Goal: Information Seeking & Learning: Understand process/instructions

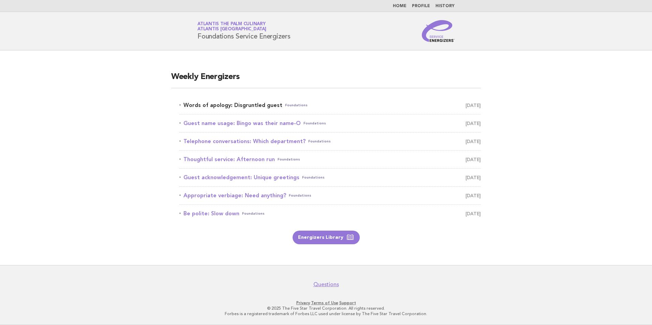
click at [251, 101] on link "Words of apology: Disgruntled guest Foundations October 11" at bounding box center [330, 106] width 302 height 10
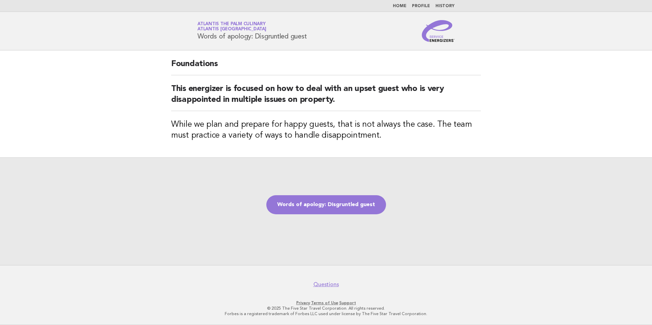
click at [335, 177] on div "Words of apology: Disgruntled guest" at bounding box center [326, 212] width 652 height 108
click at [321, 218] on div "Words of apology: Disgruntled guest" at bounding box center [326, 212] width 652 height 108
click at [325, 212] on link "Words of apology: Disgruntled guest" at bounding box center [326, 204] width 120 height 19
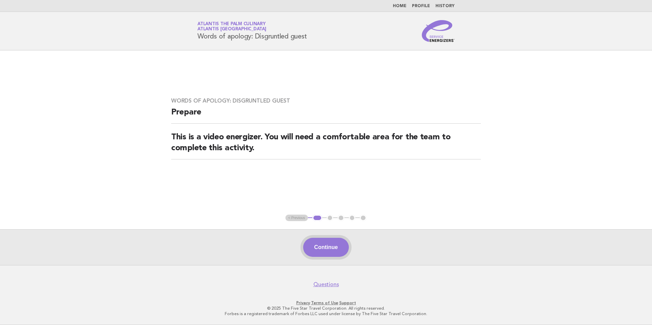
click at [336, 249] on button "Continue" at bounding box center [325, 247] width 45 height 19
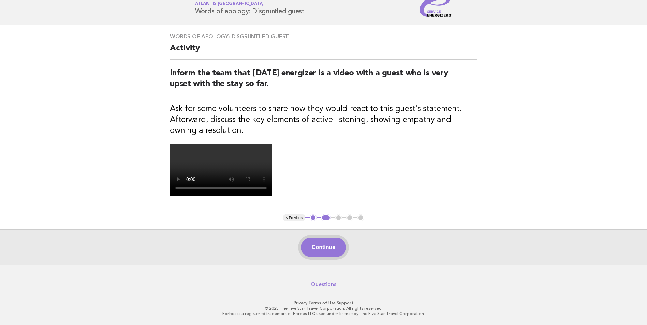
click at [321, 251] on button "Continue" at bounding box center [323, 247] width 45 height 19
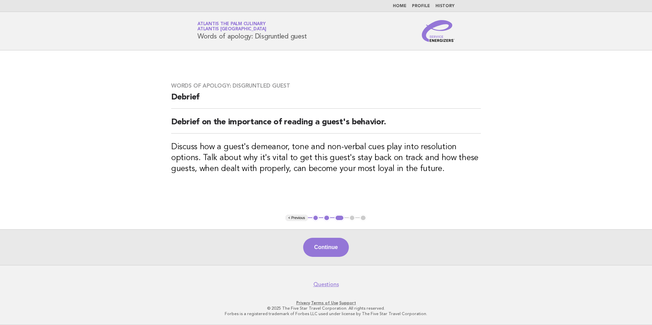
click at [349, 258] on div "Continue" at bounding box center [326, 248] width 652 height 36
click at [347, 258] on div "Continue" at bounding box center [326, 248] width 652 height 36
click at [345, 256] on button "Continue" at bounding box center [325, 247] width 45 height 19
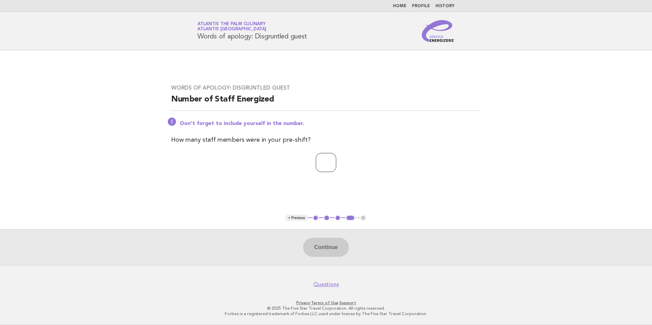
click at [327, 171] on input "number" at bounding box center [326, 162] width 20 height 19
type input "**"
click at [324, 250] on button "Continue" at bounding box center [325, 247] width 45 height 19
